Goal: Transaction & Acquisition: Purchase product/service

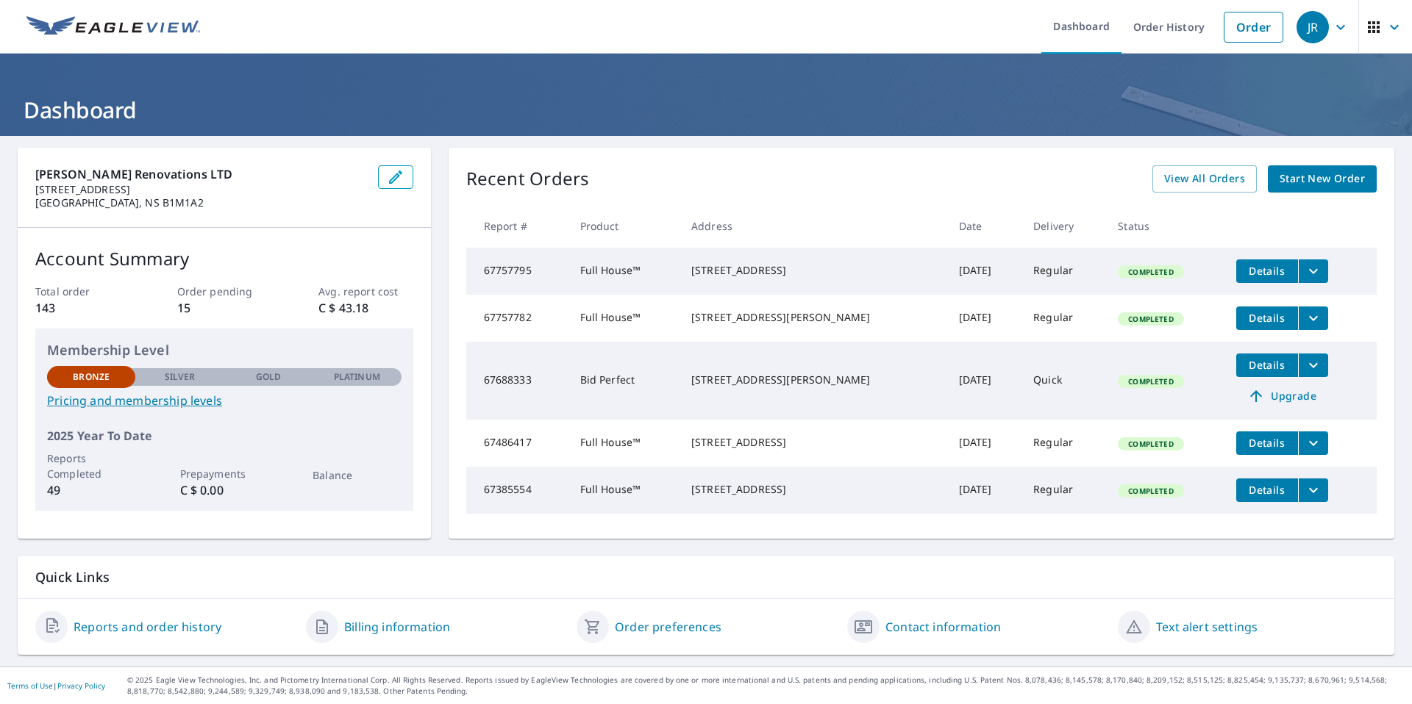
click at [1299, 179] on span "Start New Order" at bounding box center [1321, 179] width 85 height 18
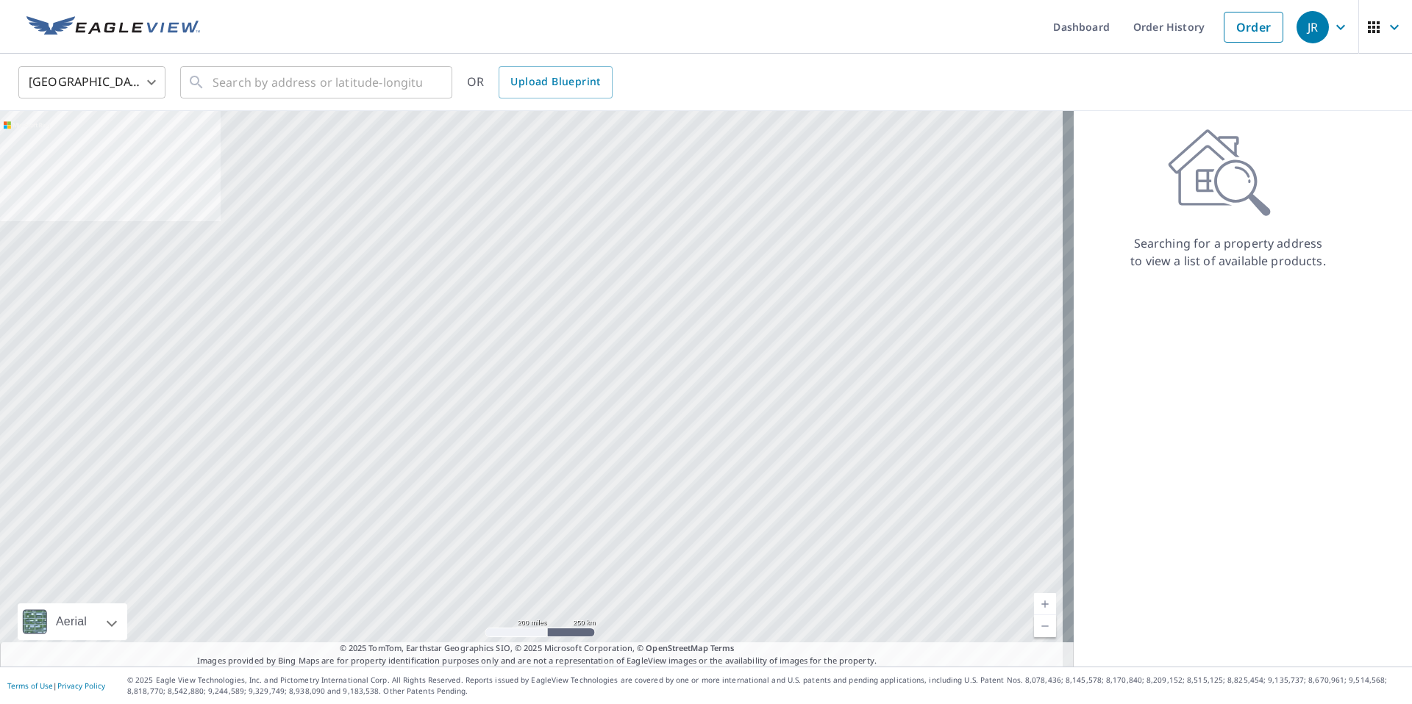
click at [154, 81] on body "[PERSON_NAME] Dashboard Order History Order JR United States US ​ ​ OR Upload B…" at bounding box center [706, 352] width 1412 height 704
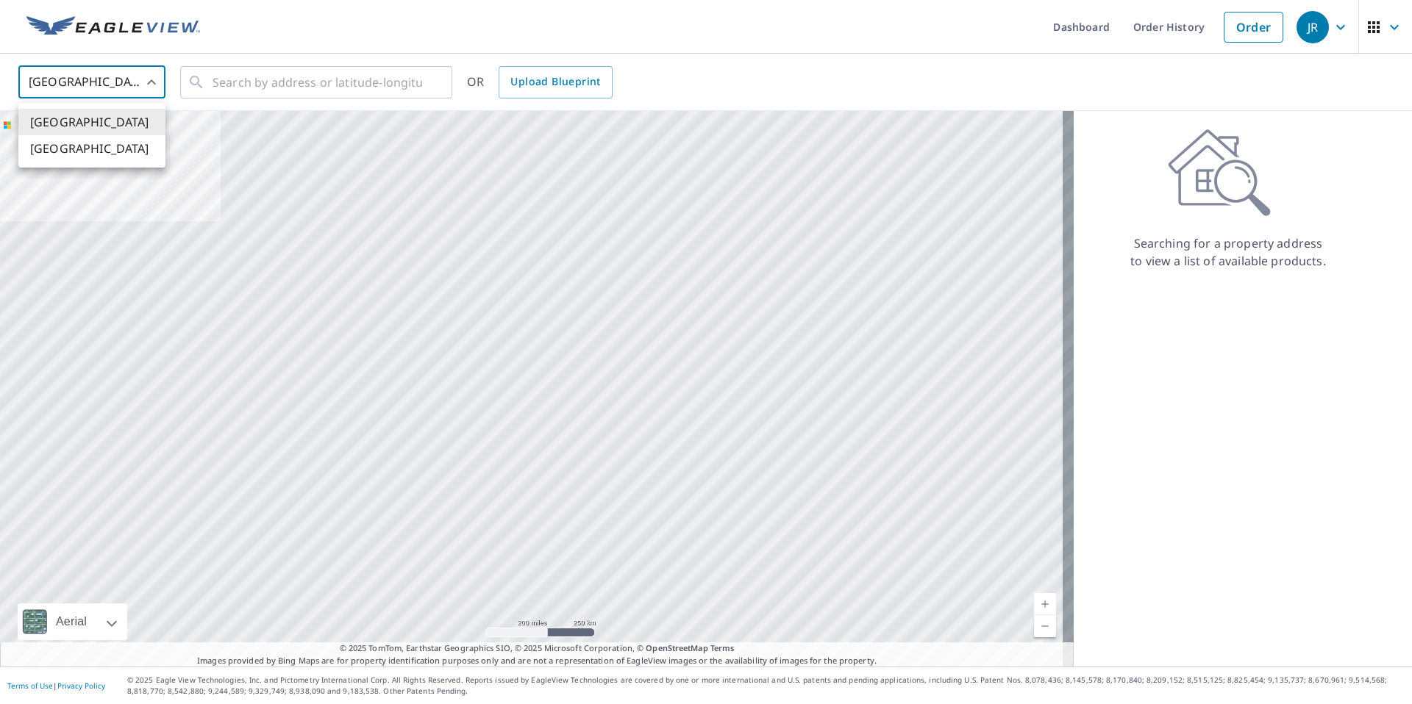
click at [49, 147] on li "[GEOGRAPHIC_DATA]" at bounding box center [91, 148] width 147 height 26
type input "CA"
click at [226, 82] on input "text" at bounding box center [318, 82] width 210 height 41
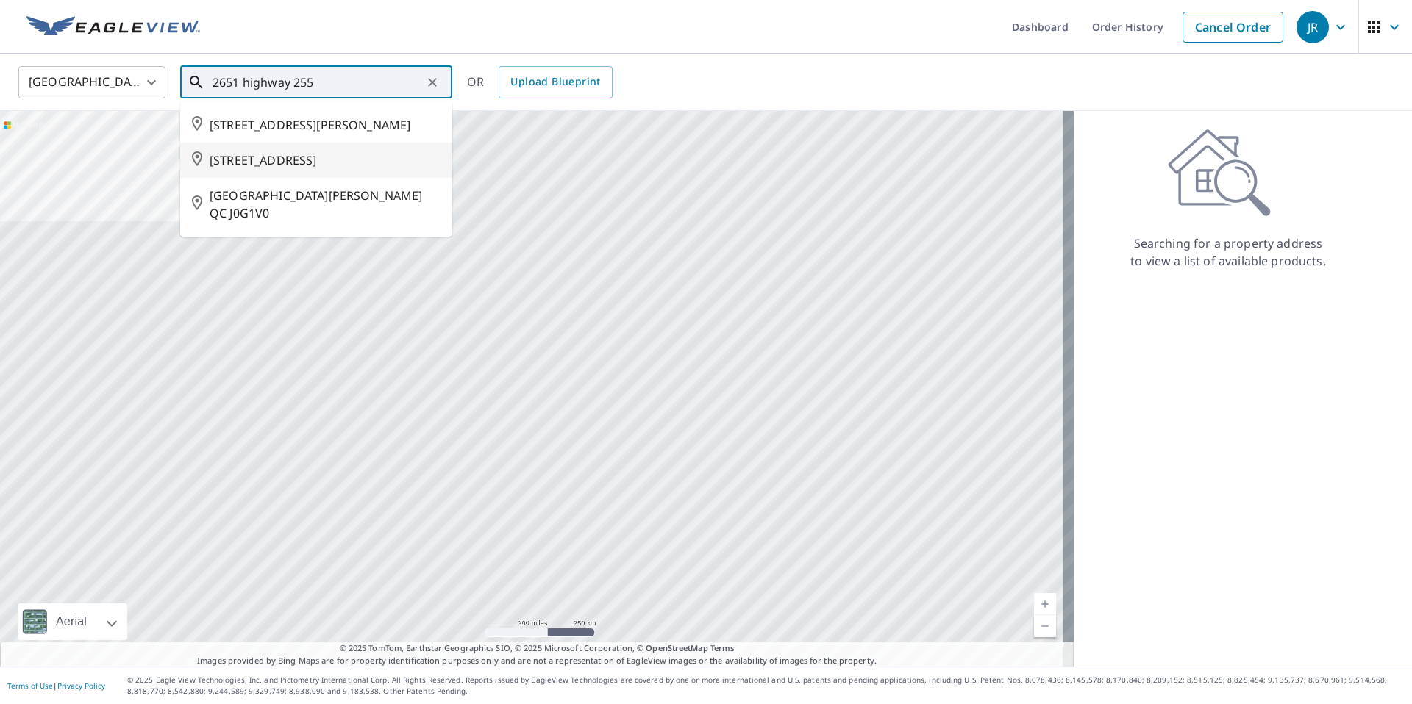
click at [279, 166] on span "[STREET_ADDRESS]" at bounding box center [325, 160] width 231 height 18
type input "[STREET_ADDRESS]"
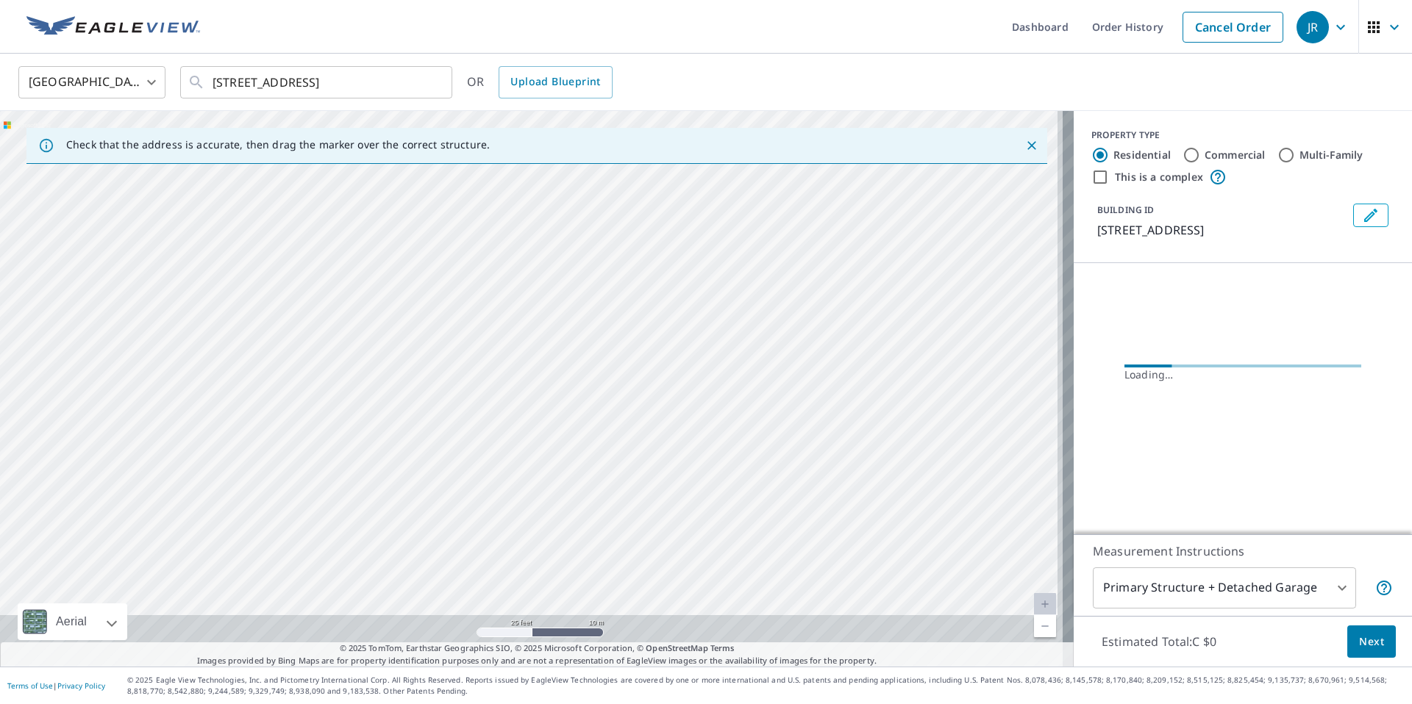
drag, startPoint x: 565, startPoint y: 420, endPoint x: 495, endPoint y: 48, distance: 378.6
click at [503, 55] on div "[GEOGRAPHIC_DATA] CA ​ [STREET_ADDRESS] ​ OR Upload Blueprint Check that the ad…" at bounding box center [706, 360] width 1412 height 613
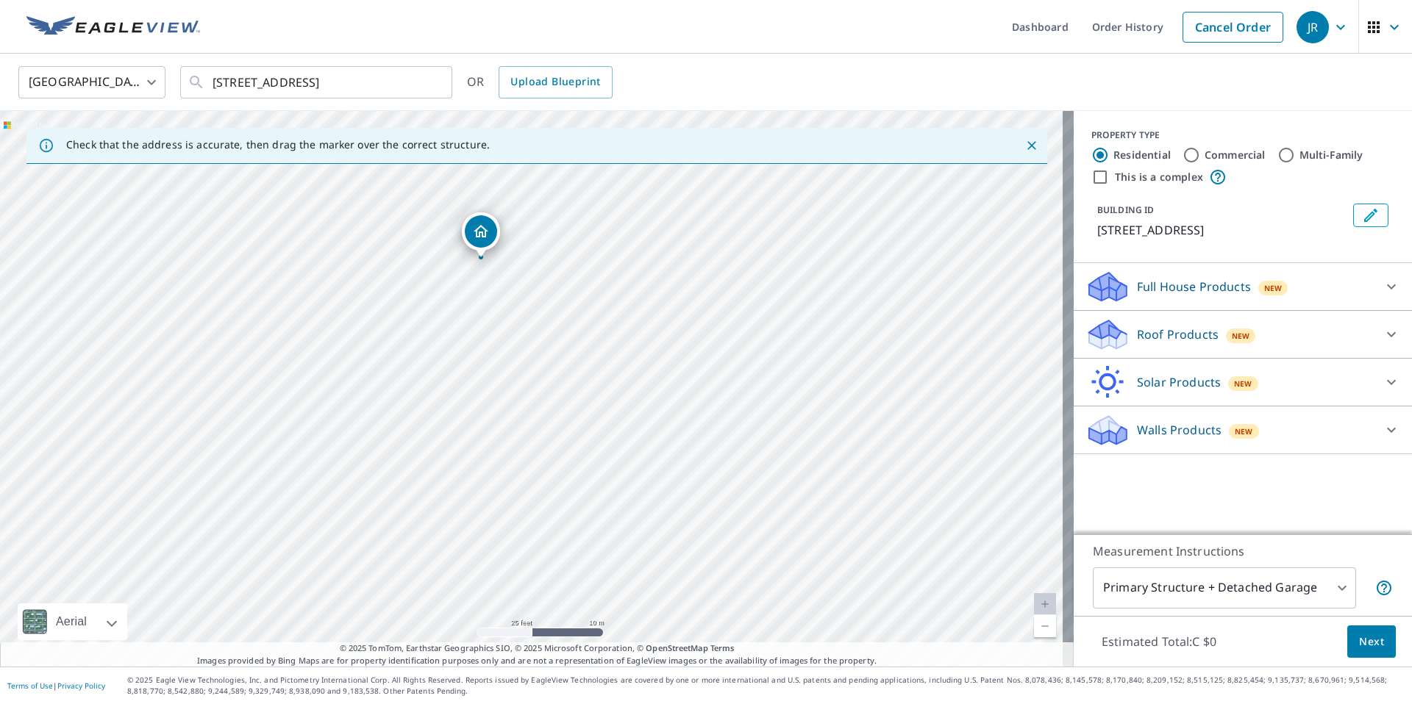
drag, startPoint x: 678, startPoint y: 565, endPoint x: 467, endPoint y: 63, distance: 544.1
click at [467, 63] on div "[GEOGRAPHIC_DATA] CA ​ [STREET_ADDRESS] ​ OR Upload Blueprint Check that the ad…" at bounding box center [706, 360] width 1412 height 613
click at [544, 263] on div "[STREET_ADDRESS]" at bounding box center [537, 389] width 1074 height 556
drag, startPoint x: 612, startPoint y: 431, endPoint x: 588, endPoint y: 388, distance: 49.7
click at [588, 388] on div "[STREET_ADDRESS]" at bounding box center [537, 389] width 1074 height 556
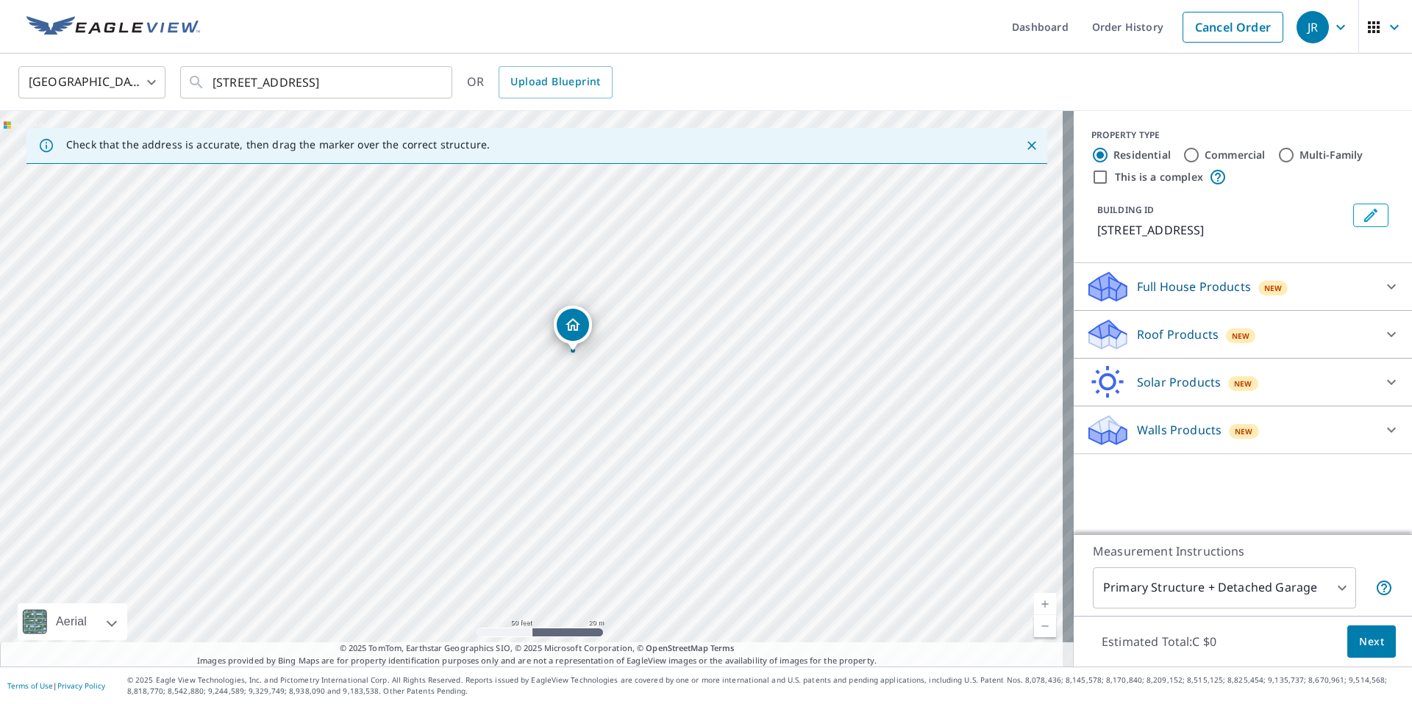
drag, startPoint x: 565, startPoint y: 338, endPoint x: 573, endPoint y: 327, distance: 13.7
click at [1382, 296] on icon at bounding box center [1391, 287] width 18 height 18
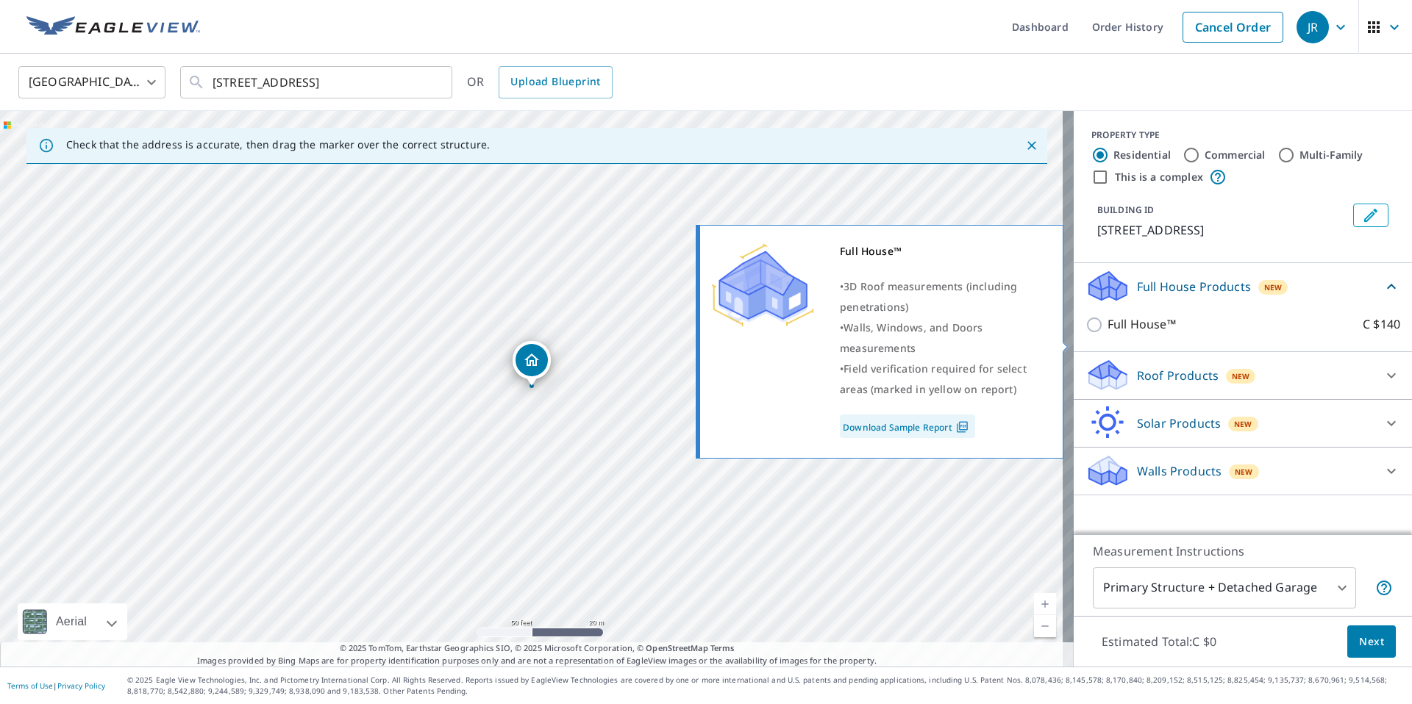
click at [1085, 334] on input "Full House™ C $140" at bounding box center [1096, 325] width 22 height 18
checkbox input "true"
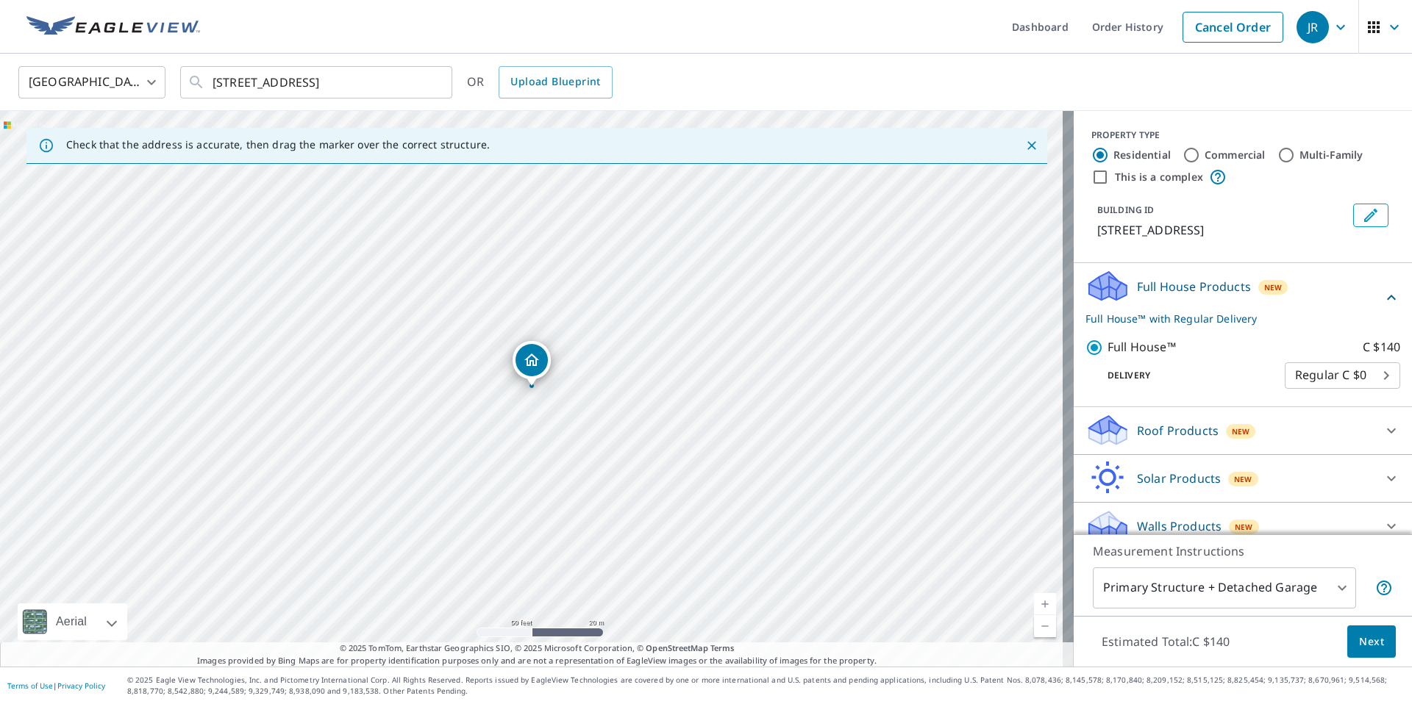
click at [1382, 307] on icon at bounding box center [1391, 298] width 18 height 18
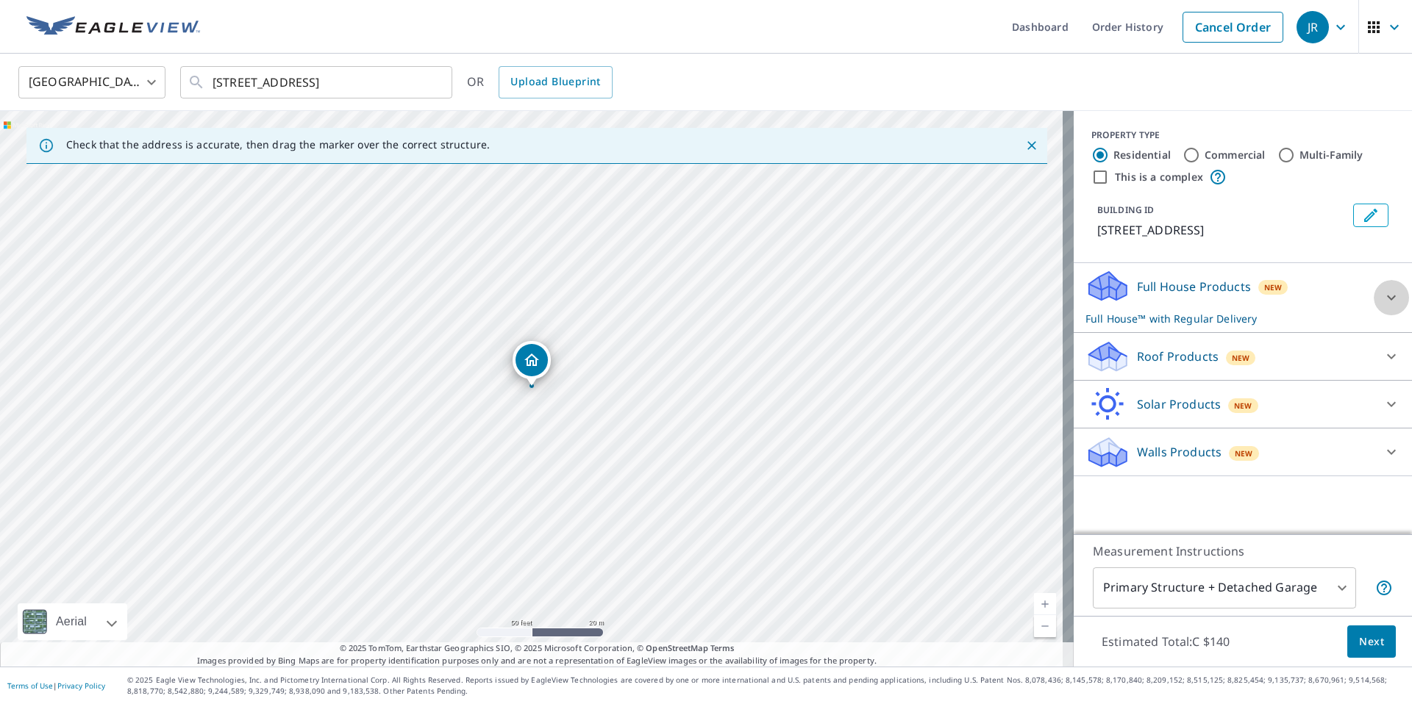
click at [1382, 307] on icon at bounding box center [1391, 298] width 18 height 18
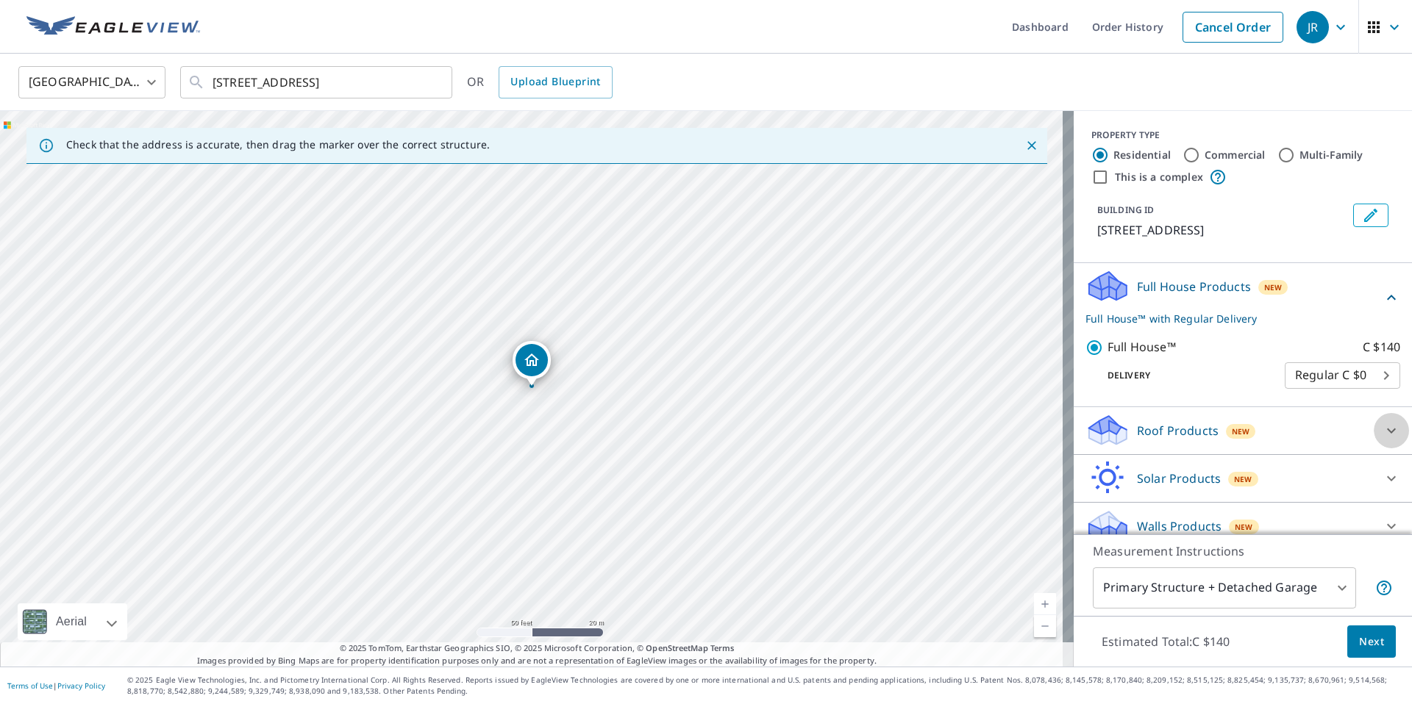
click at [1382, 440] on icon at bounding box center [1391, 431] width 18 height 18
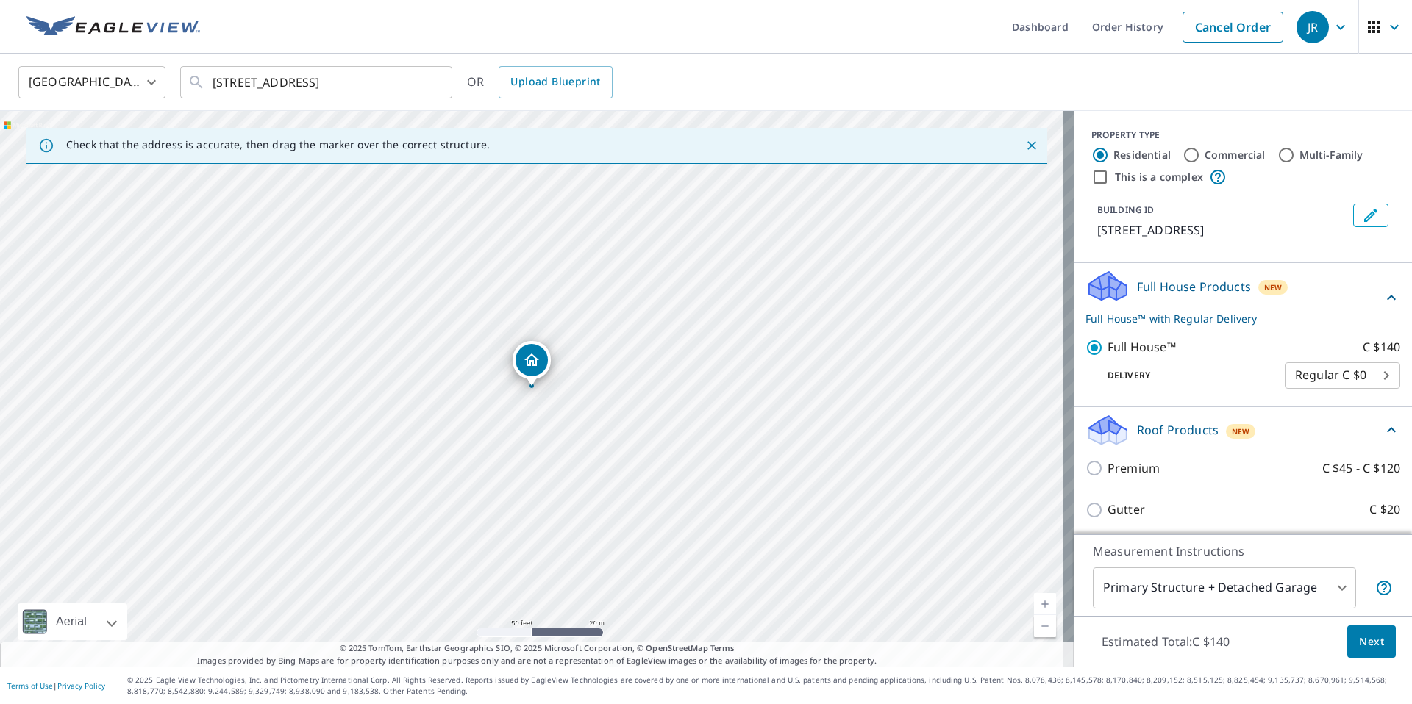
click at [1360, 645] on span "Next" at bounding box center [1371, 642] width 25 height 18
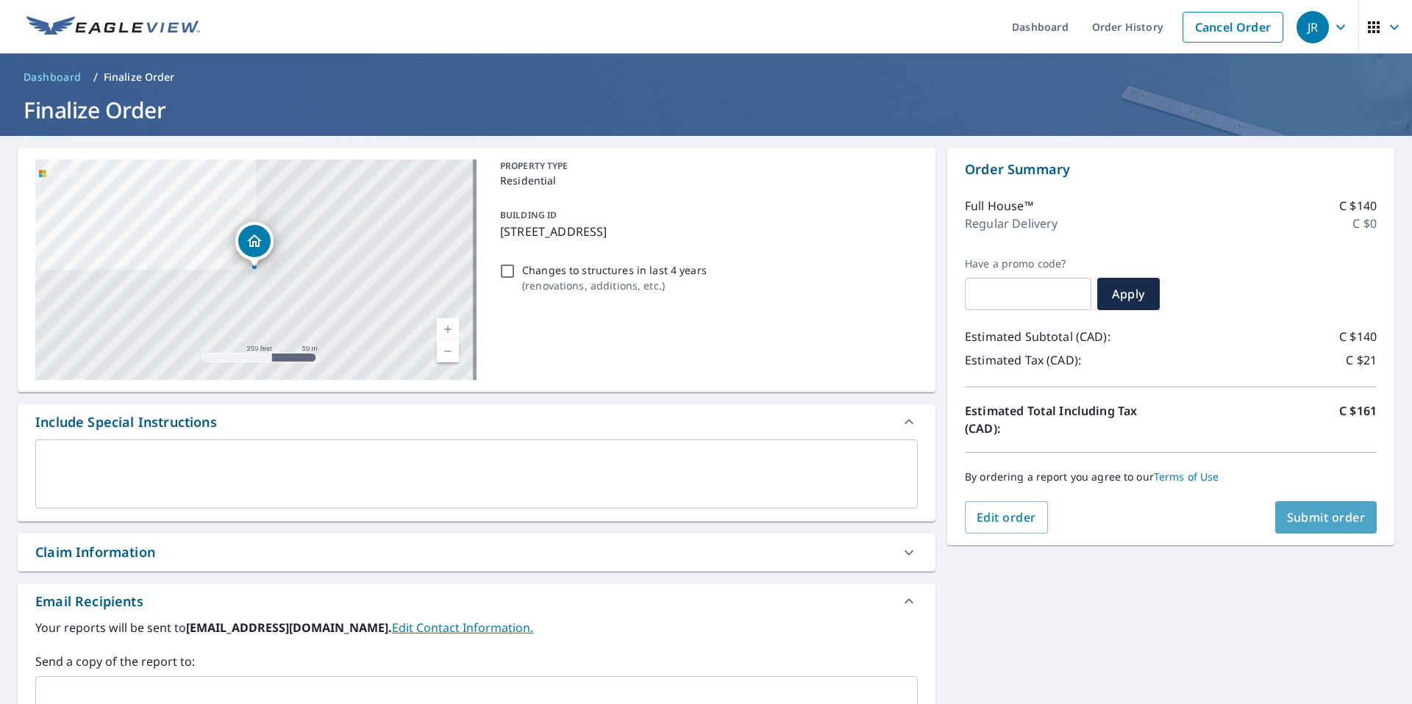
click at [1329, 520] on span "Submit order" at bounding box center [1326, 518] width 79 height 16
